Goal: Find specific page/section: Find specific page/section

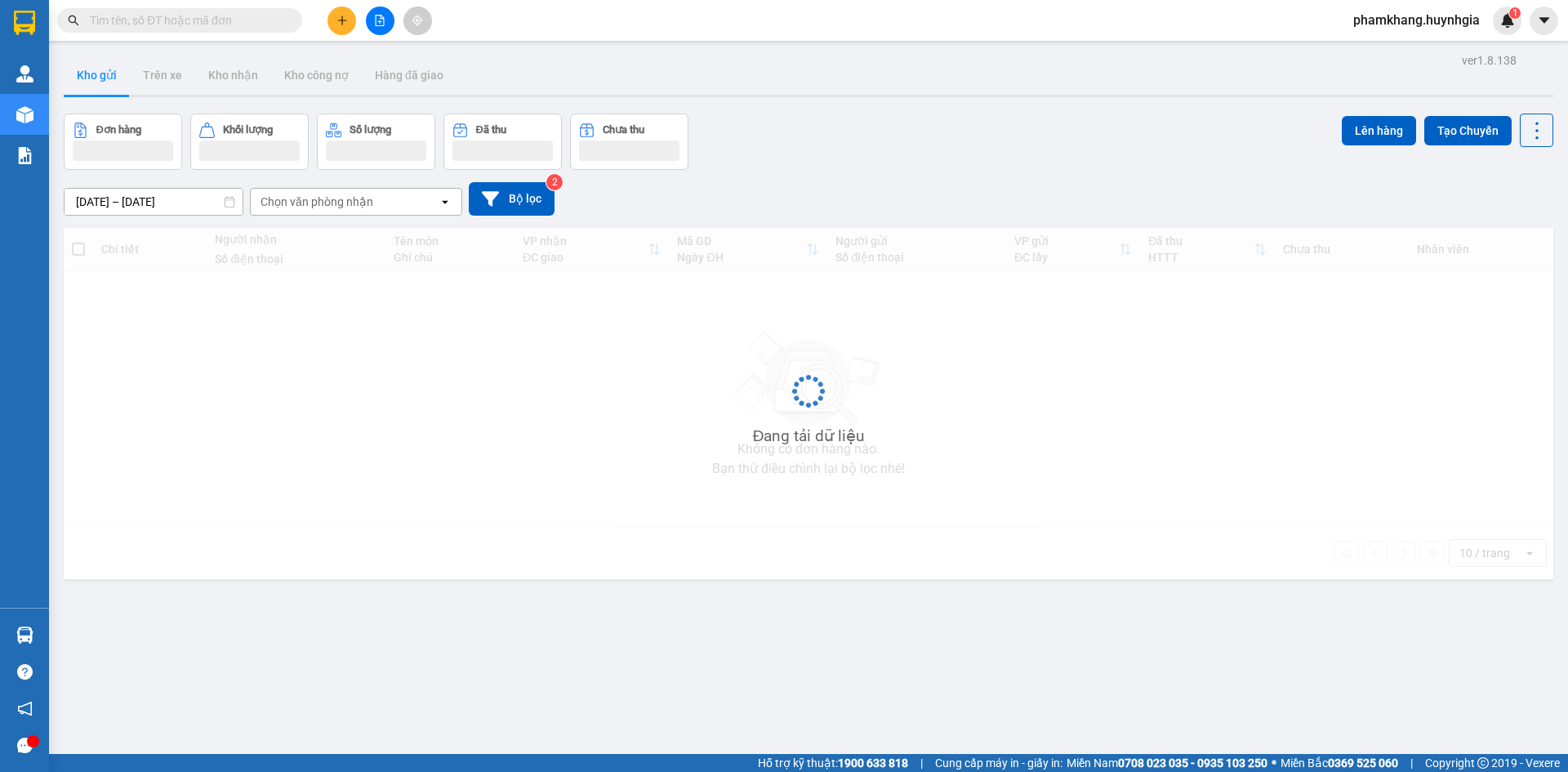
click at [146, 24] on input "text" at bounding box center [186, 20] width 193 height 18
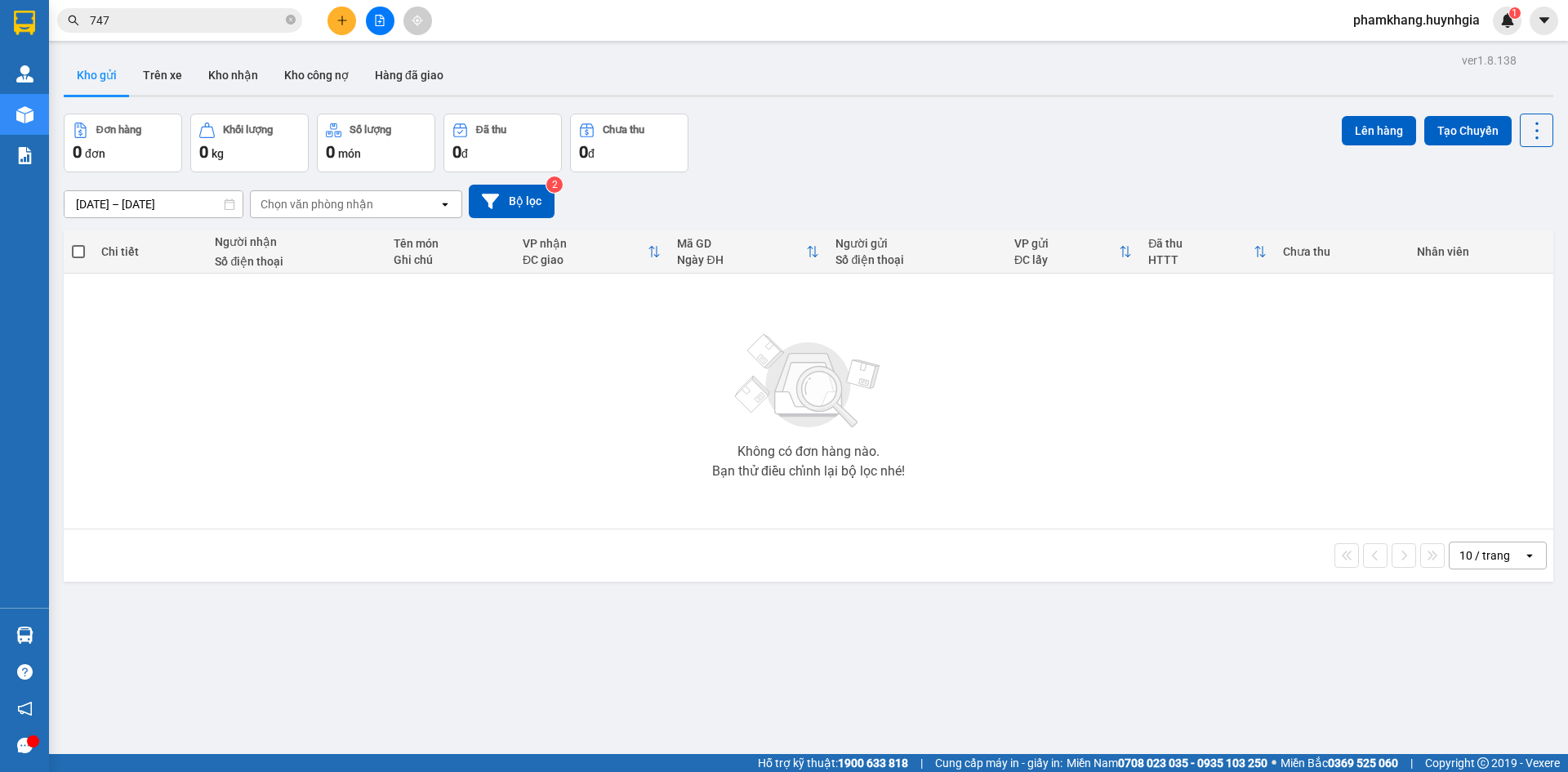
click at [146, 24] on input "747" at bounding box center [186, 20] width 193 height 18
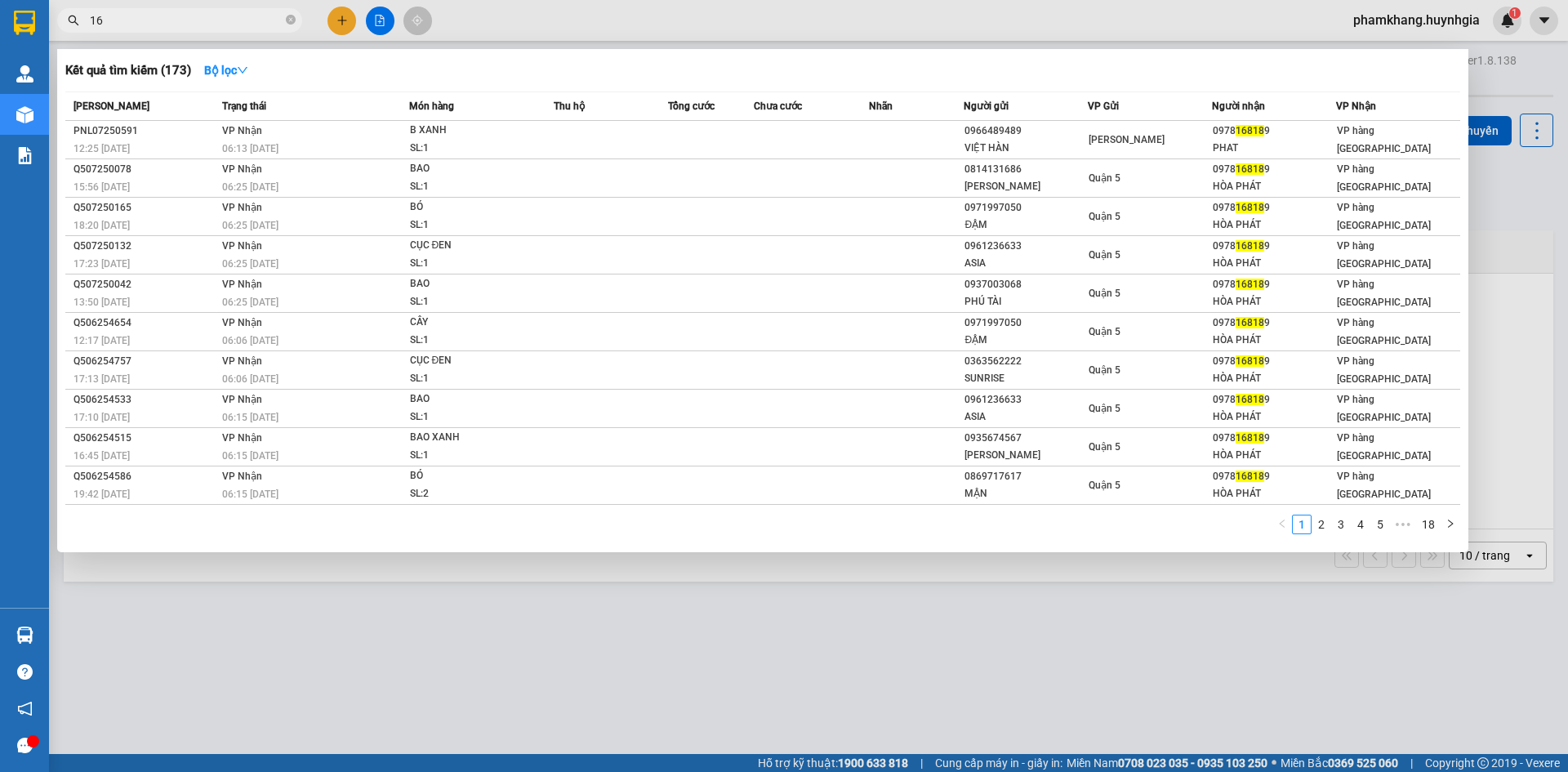
type input "1"
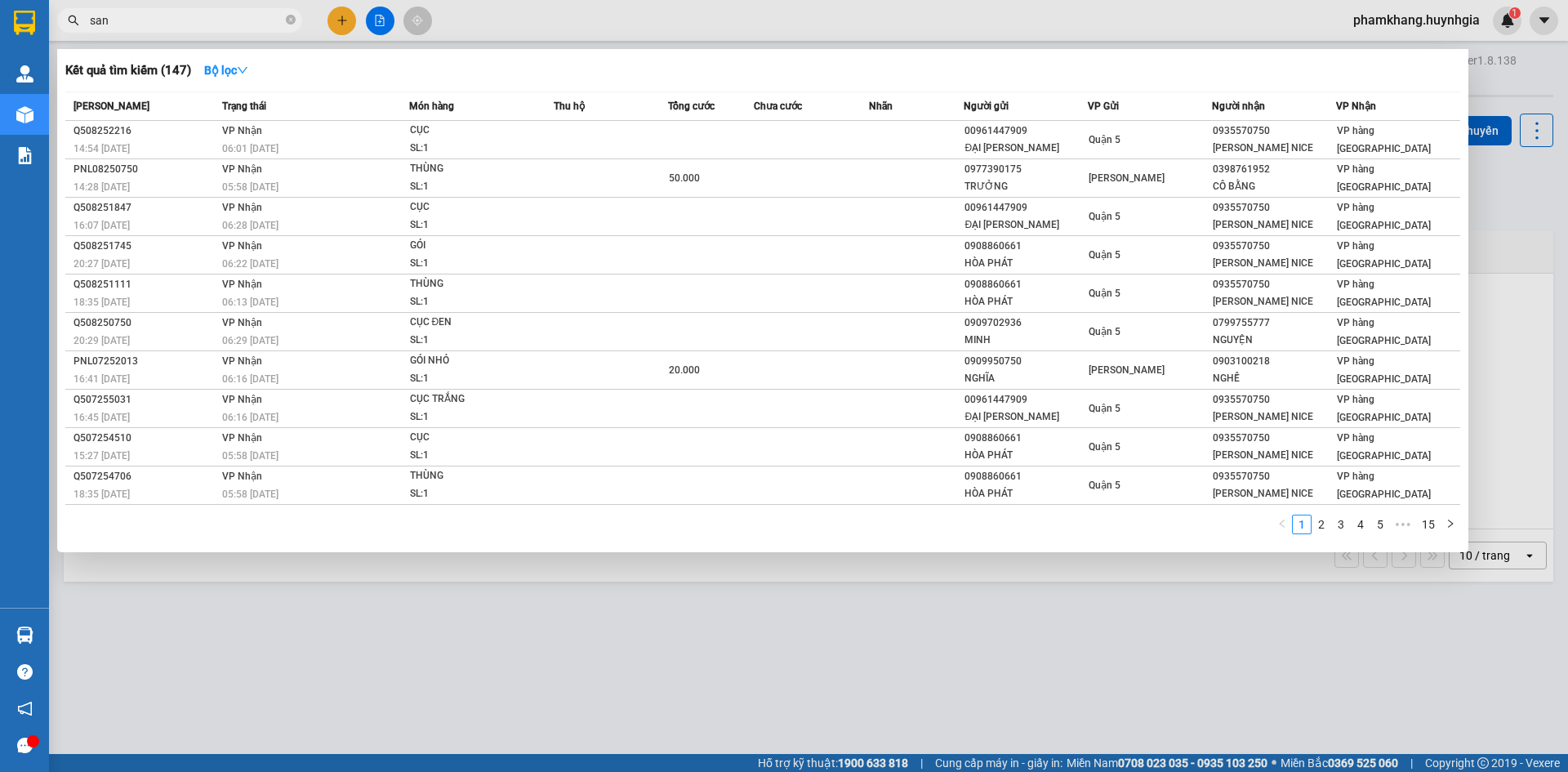
type input "sanh"
